Goal: Navigation & Orientation: Find specific page/section

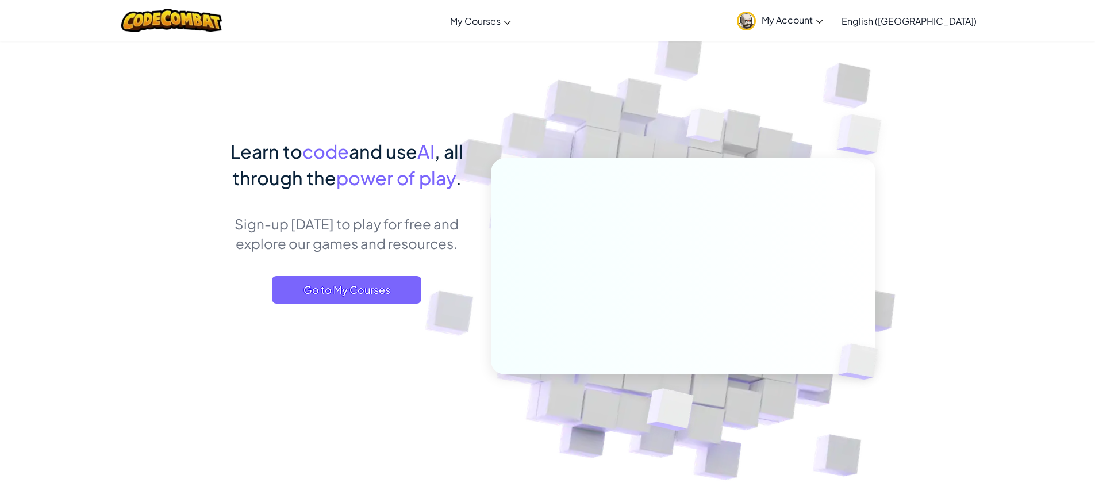
click at [823, 20] on span "My Account" at bounding box center [793, 20] width 62 height 12
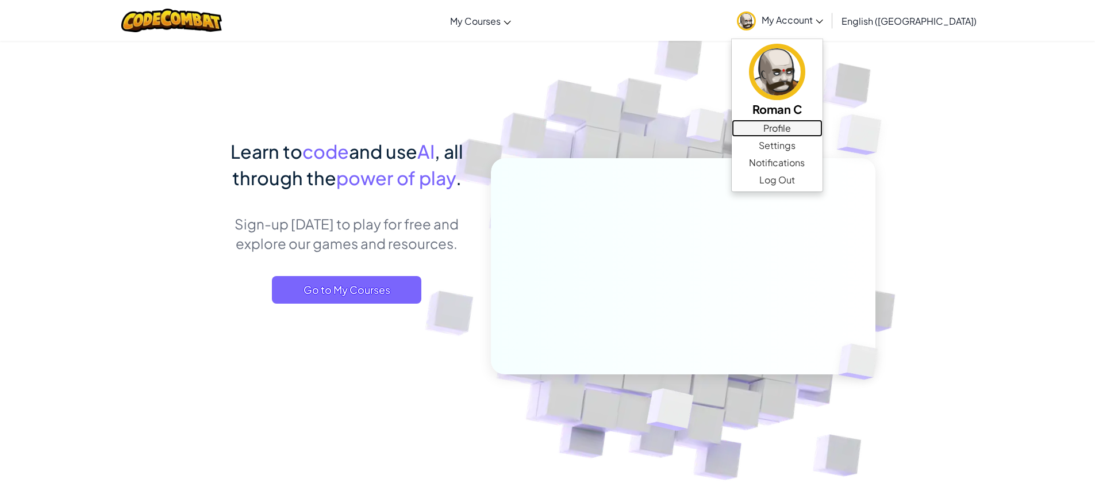
click at [823, 125] on link "Profile" at bounding box center [777, 128] width 91 height 17
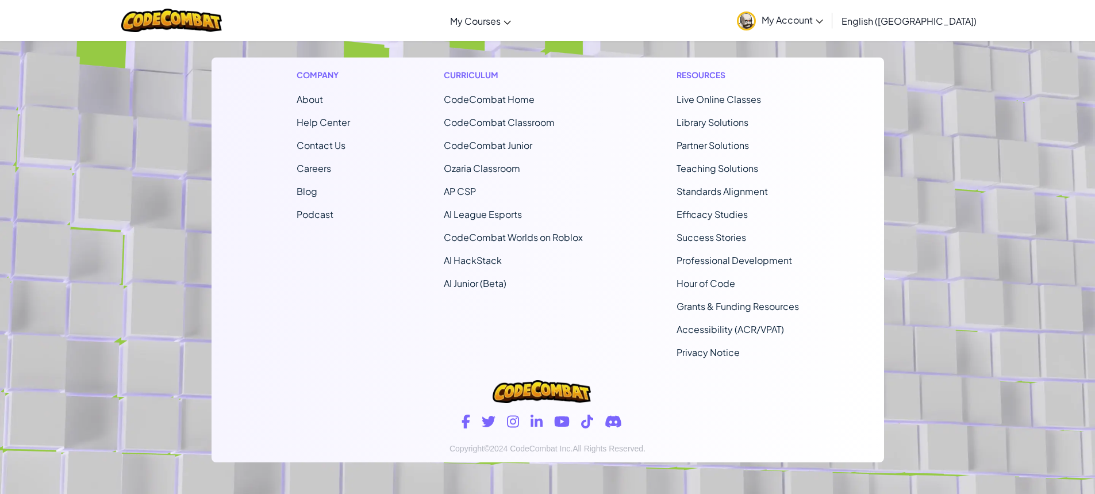
scroll to position [688, 0]
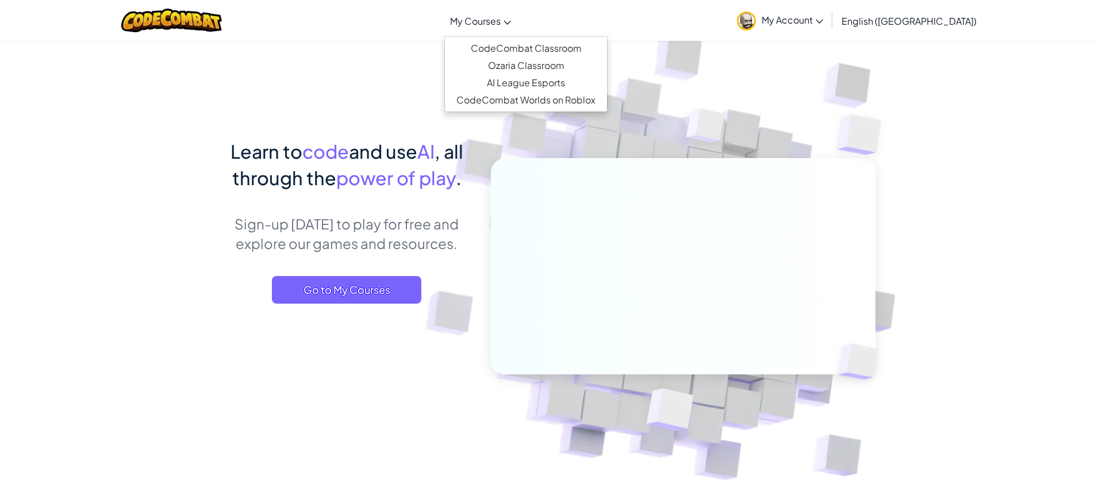
click at [517, 9] on link "My Courses" at bounding box center [480, 20] width 72 height 31
click at [535, 59] on link "Ozaria Classroom" at bounding box center [526, 65] width 162 height 17
